Goal: Transaction & Acquisition: Book appointment/travel/reservation

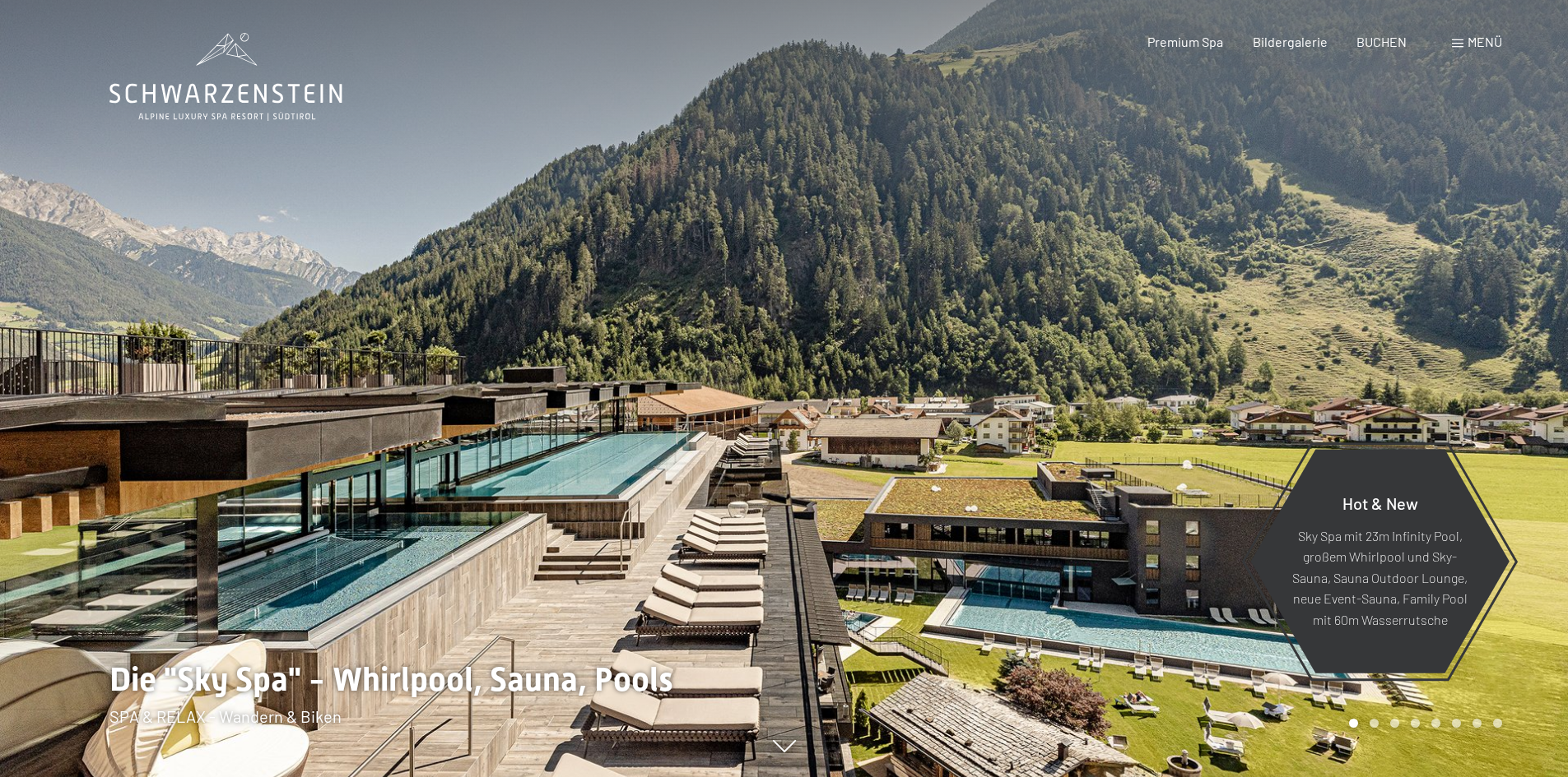
click at [1385, 35] on span "BUCHEN" at bounding box center [1381, 42] width 50 height 16
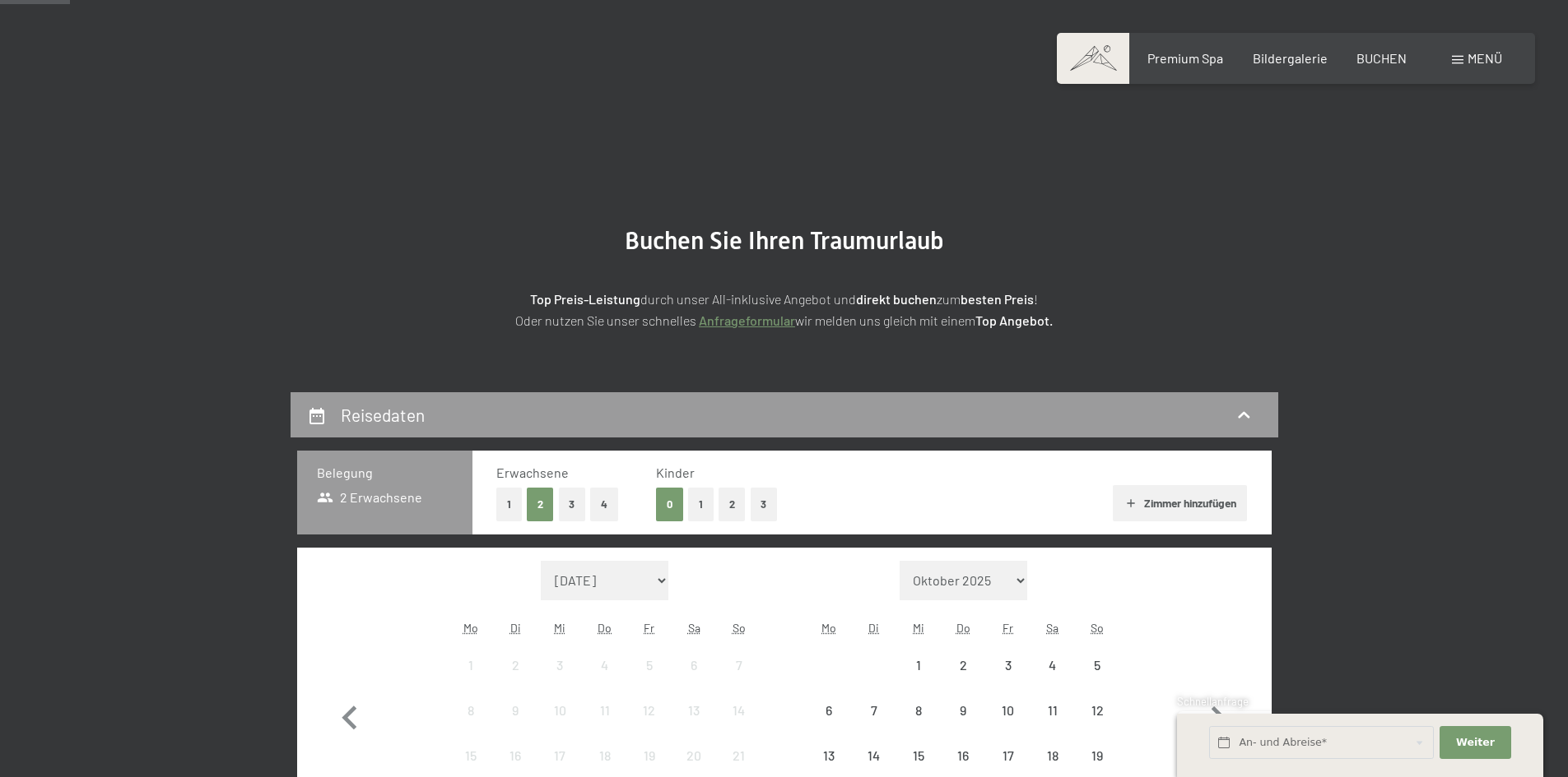
scroll to position [329, 0]
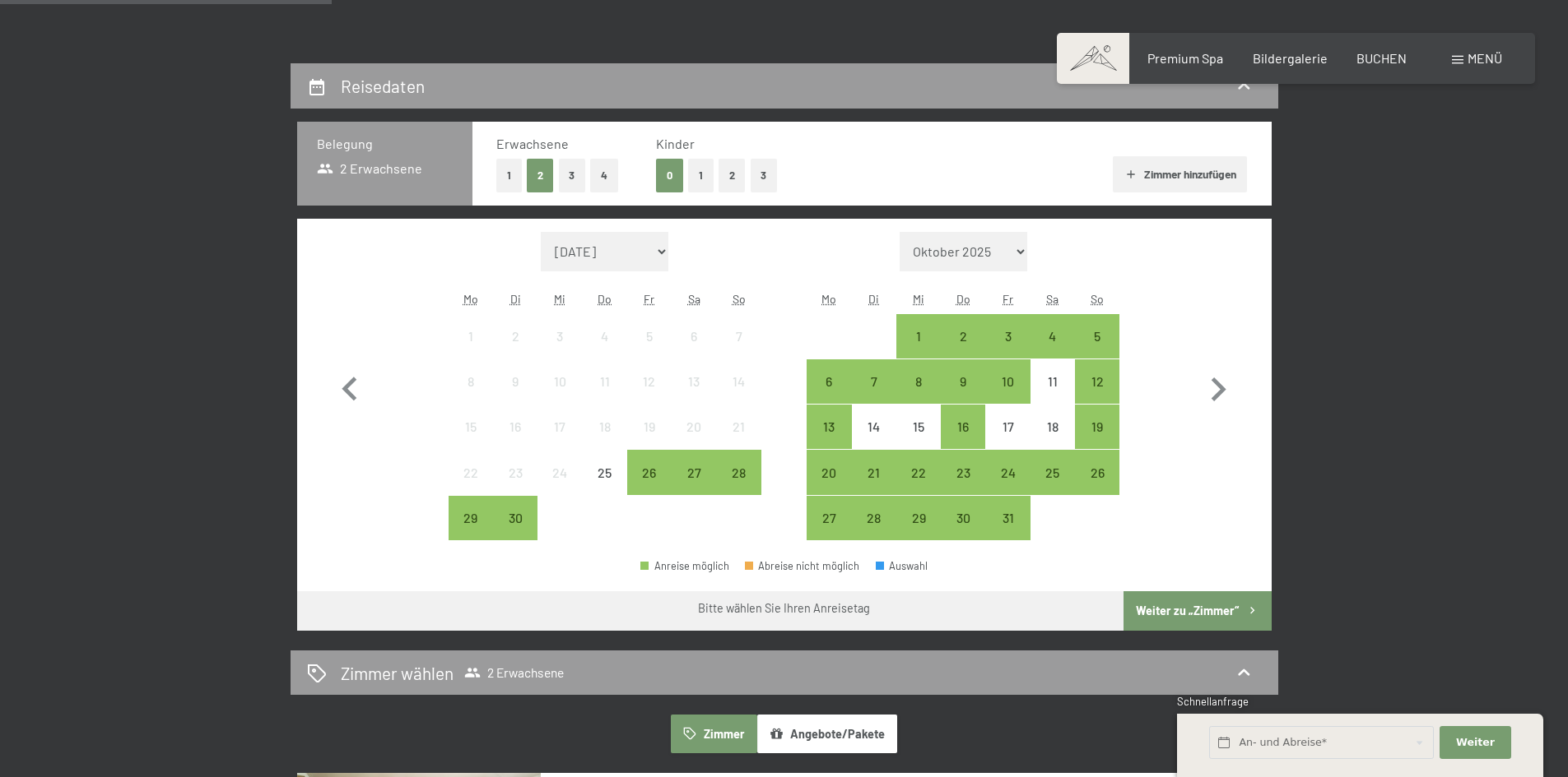
click at [512, 176] on button "1" at bounding box center [509, 176] width 26 height 34
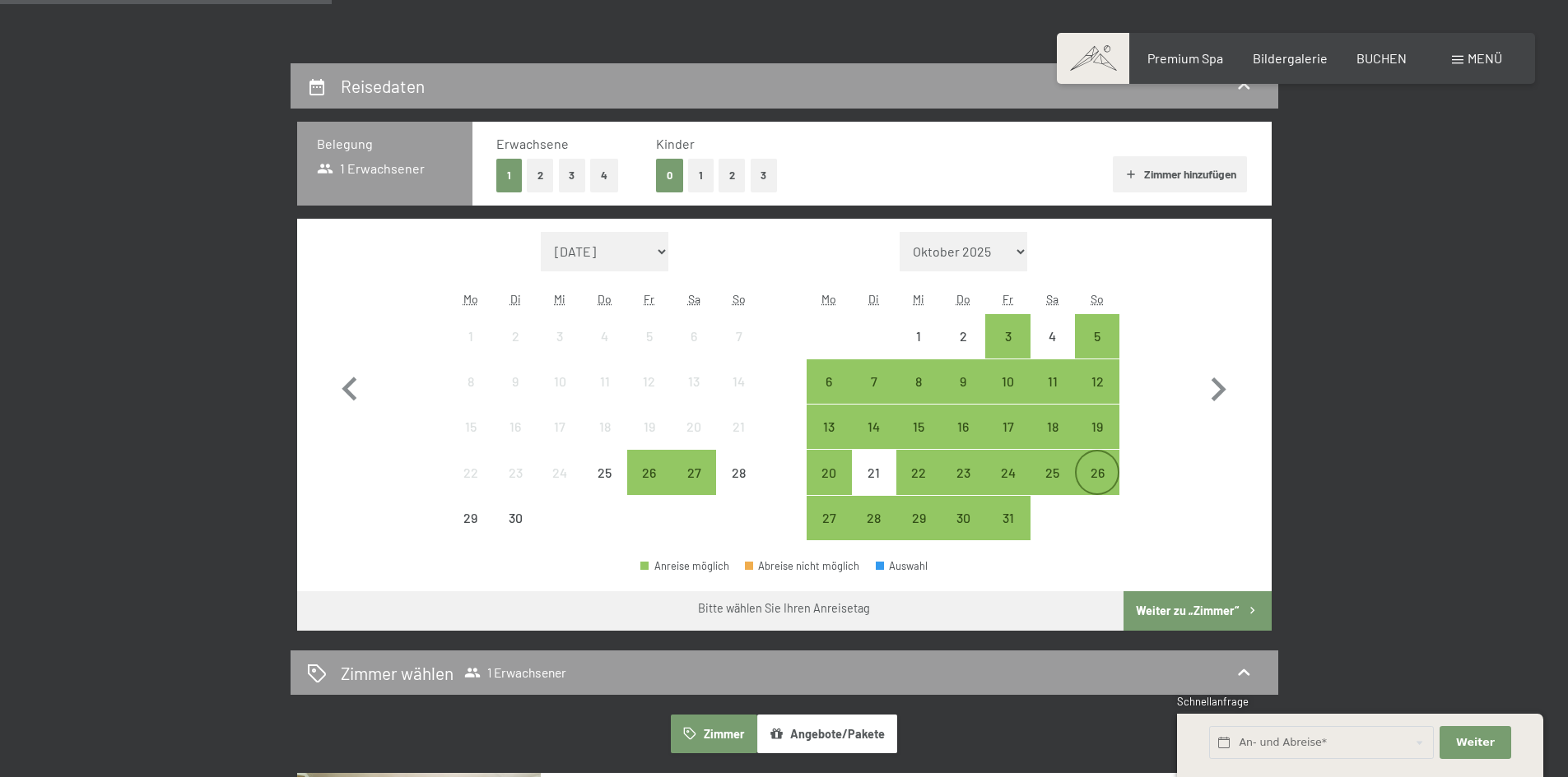
click at [1108, 474] on div "26" at bounding box center [1097, 487] width 41 height 41
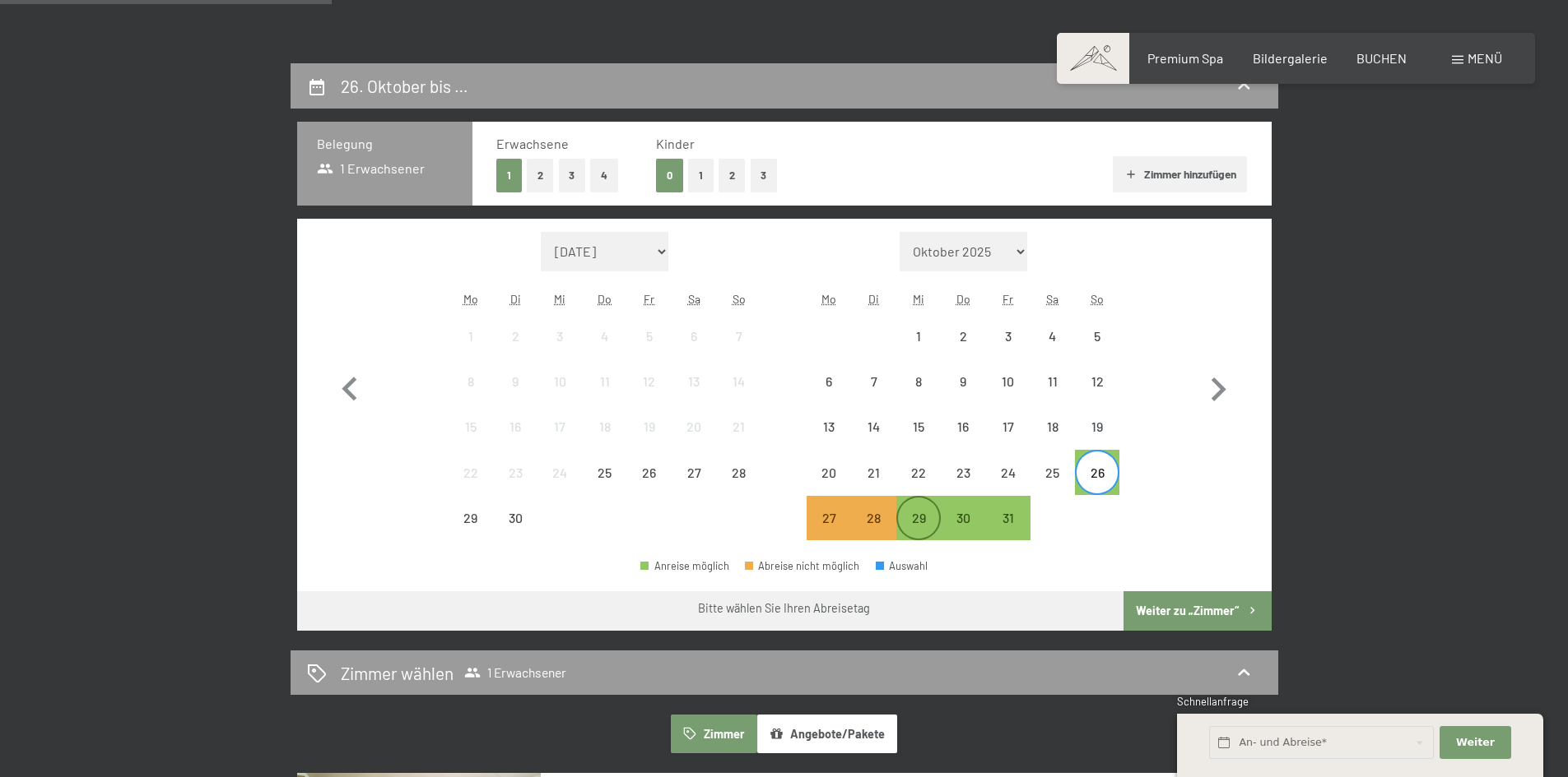
click at [918, 524] on div "29" at bounding box center [919, 533] width 41 height 41
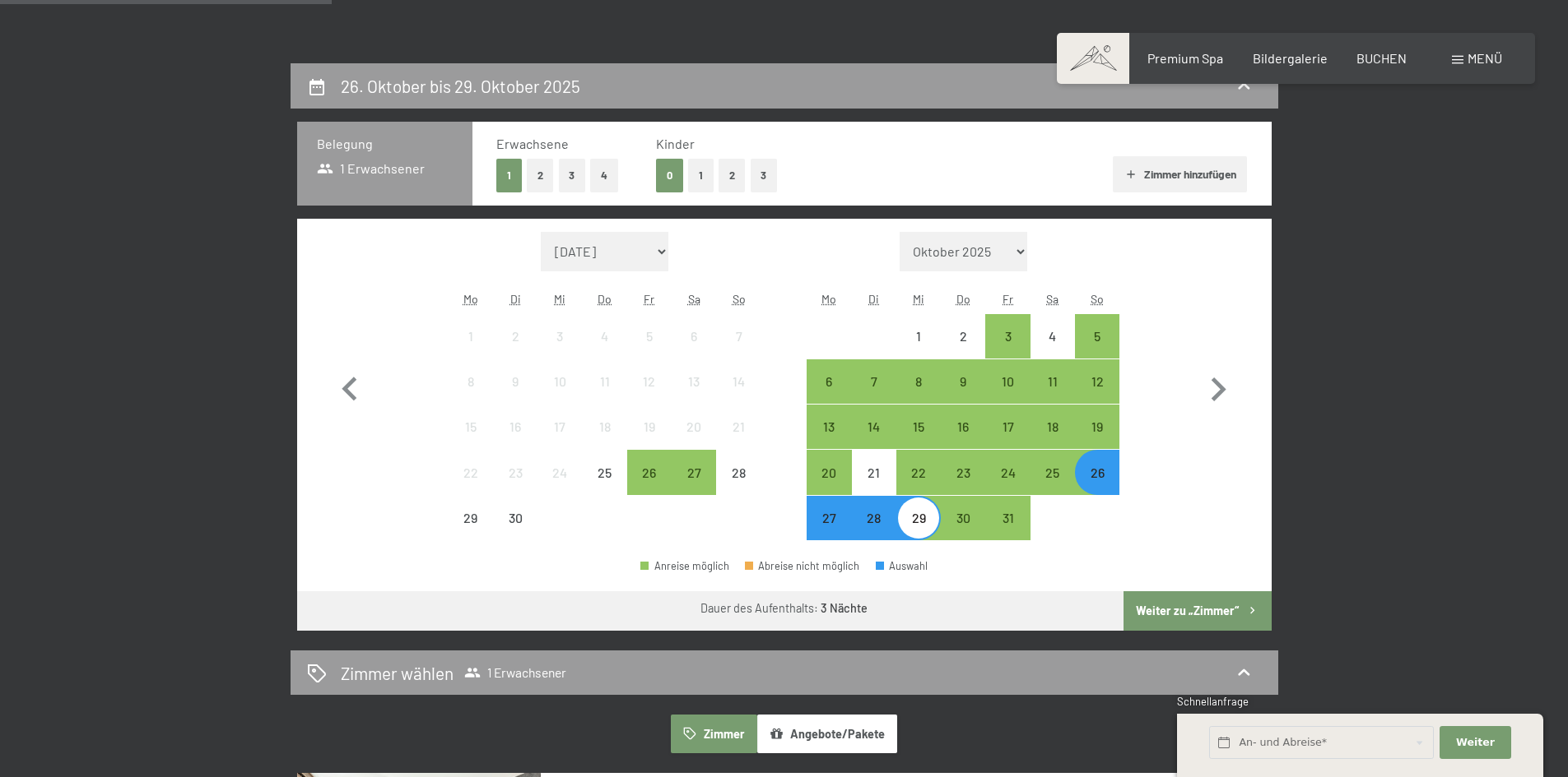
click at [1195, 601] on button "Weiter zu „Zimmer“" at bounding box center [1197, 611] width 148 height 39
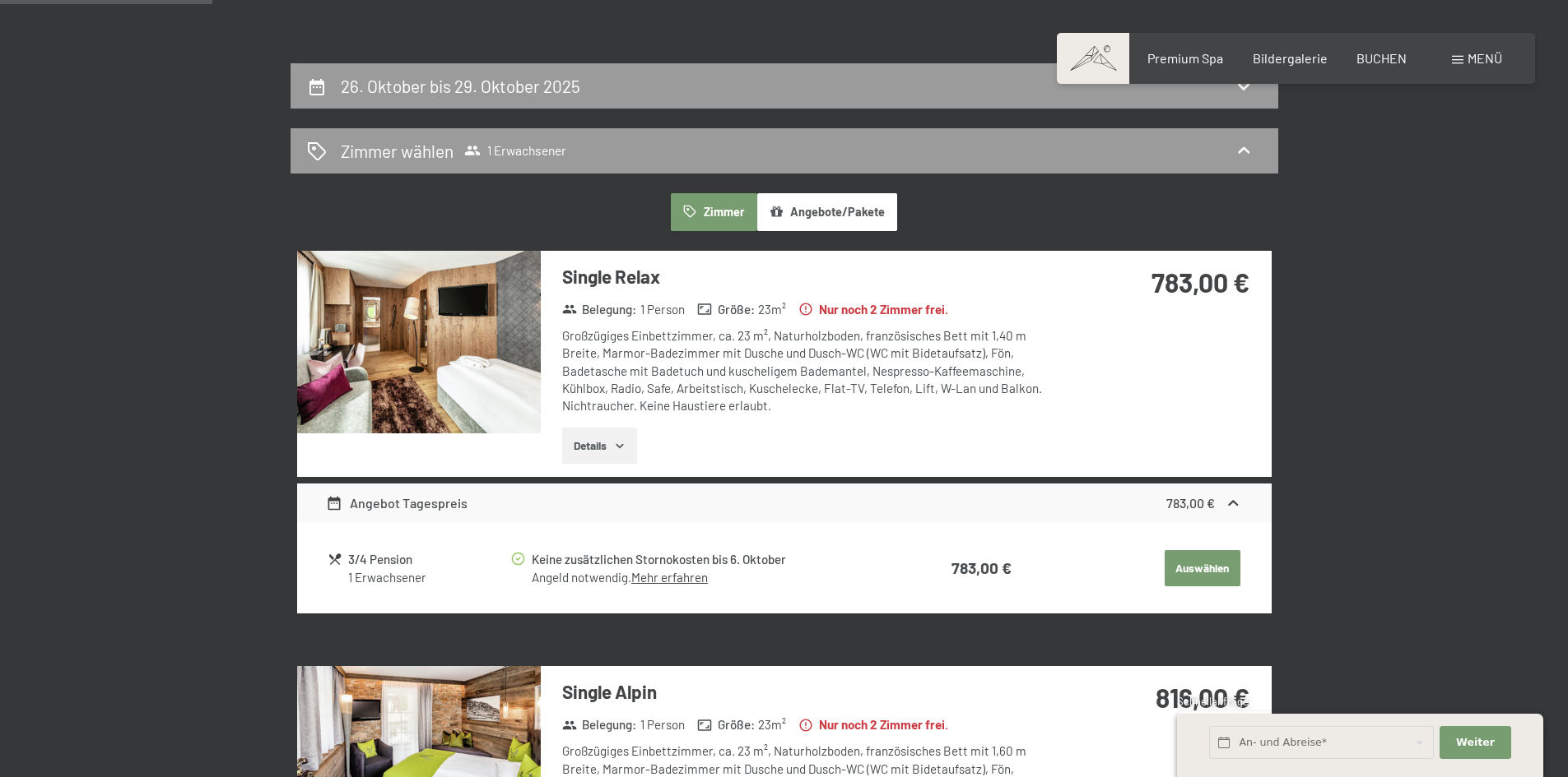
scroll to position [392, 0]
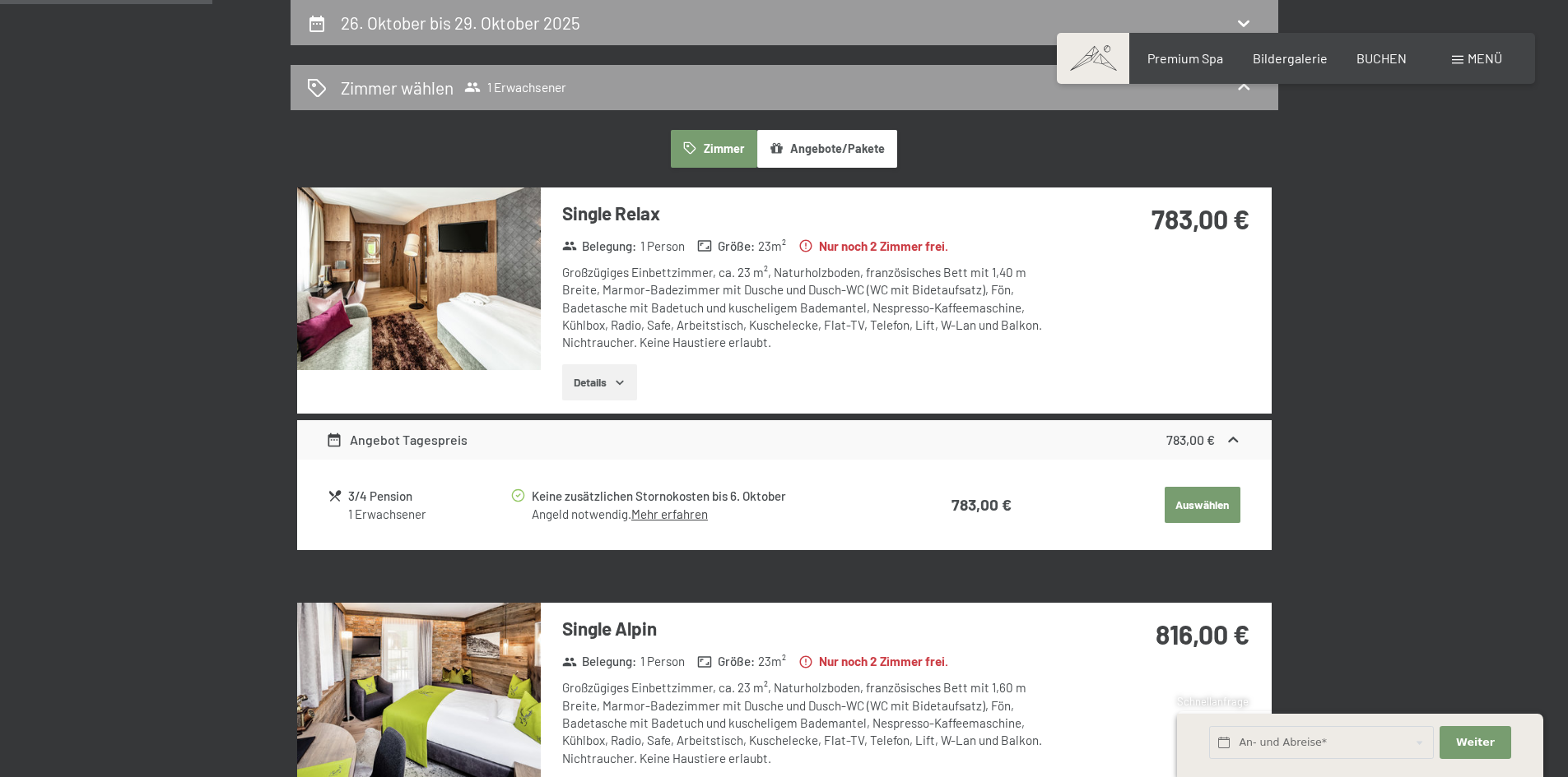
click at [623, 388] on icon "button" at bounding box center [619, 382] width 13 height 13
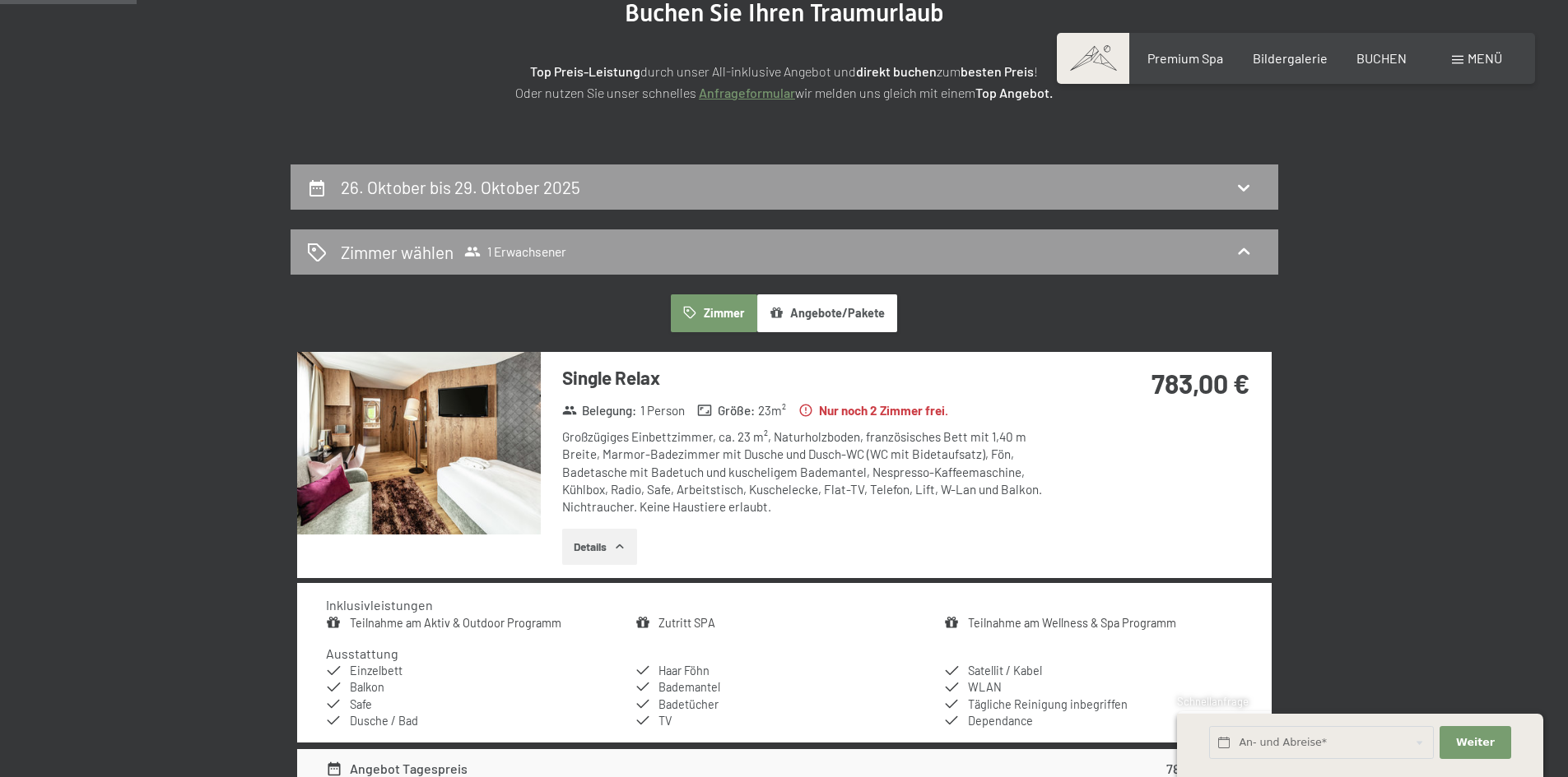
scroll to position [146, 0]
